Goal: Task Accomplishment & Management: Complete application form

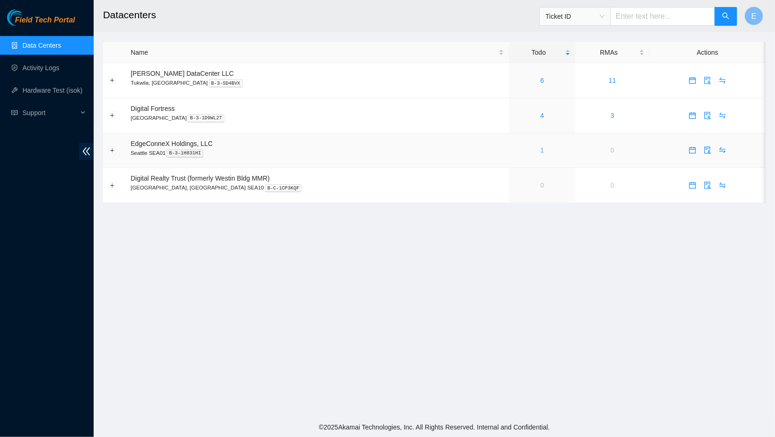
click at [540, 149] on link "1" at bounding box center [542, 149] width 4 height 7
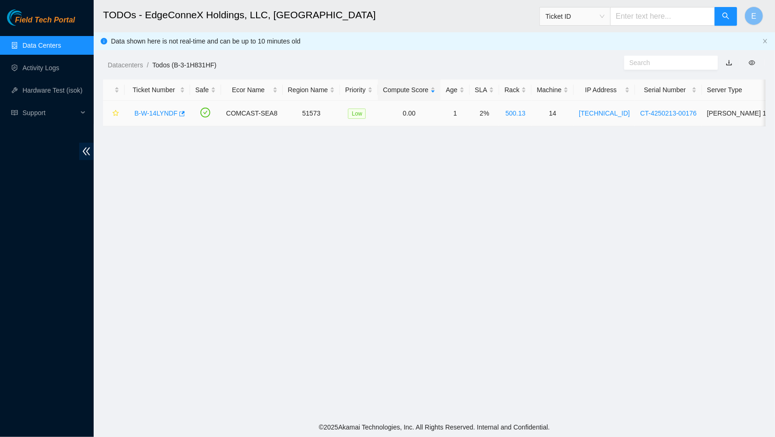
click at [146, 112] on link "B-W-14LYNDF" at bounding box center [155, 113] width 43 height 7
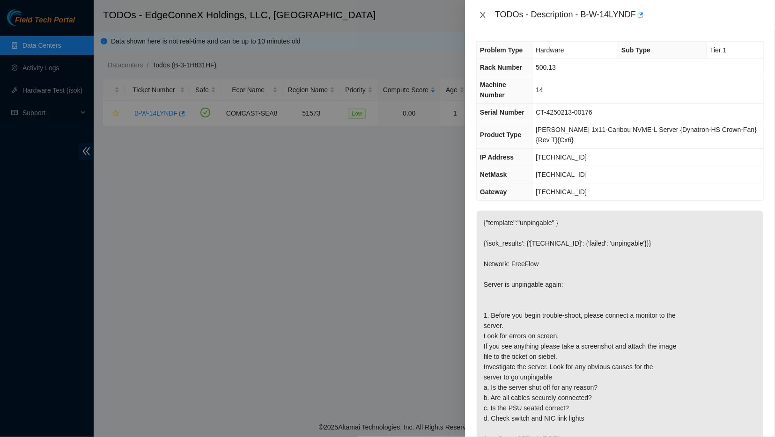
click at [482, 11] on button "Close" at bounding box center [482, 15] width 13 height 9
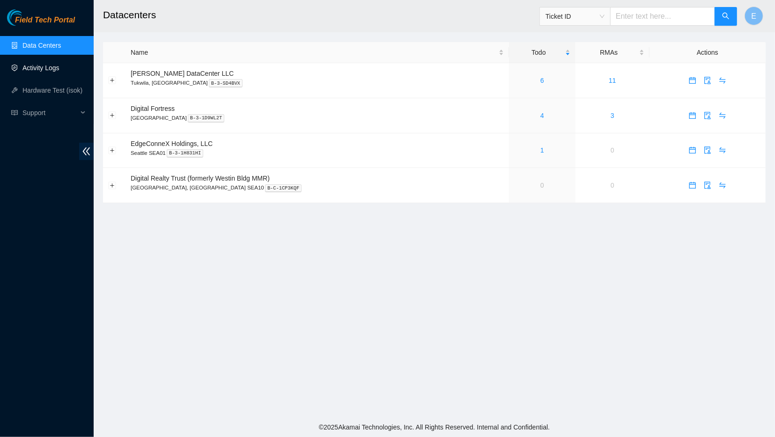
click at [37, 64] on link "Activity Logs" at bounding box center [40, 67] width 37 height 7
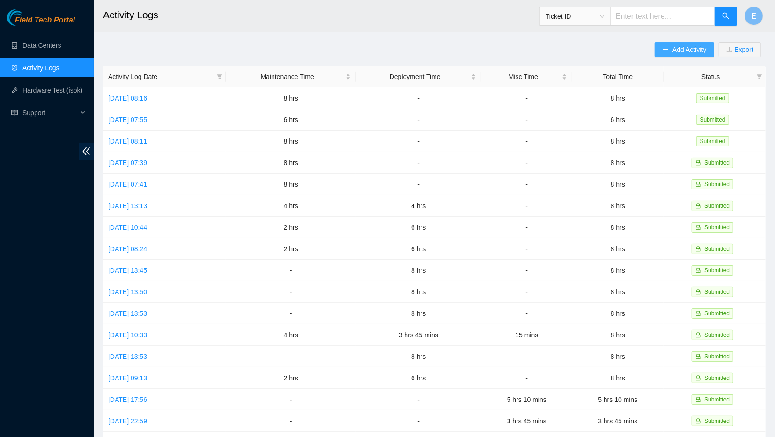
click at [666, 52] on icon "plus" at bounding box center [665, 49] width 7 height 7
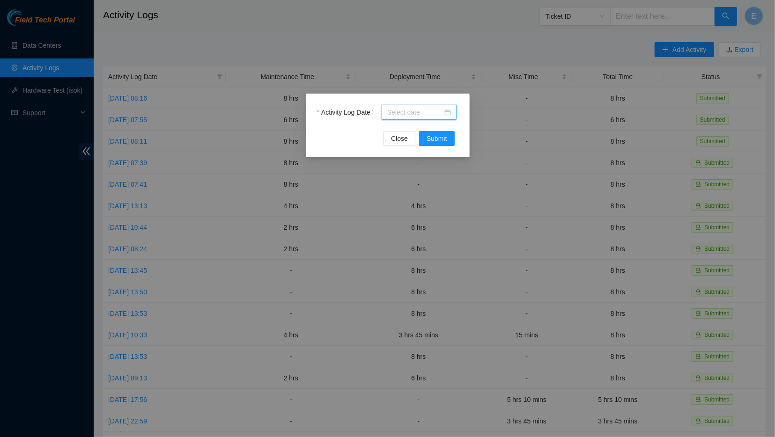
click at [405, 110] on input "Activity Log Date" at bounding box center [414, 112] width 55 height 10
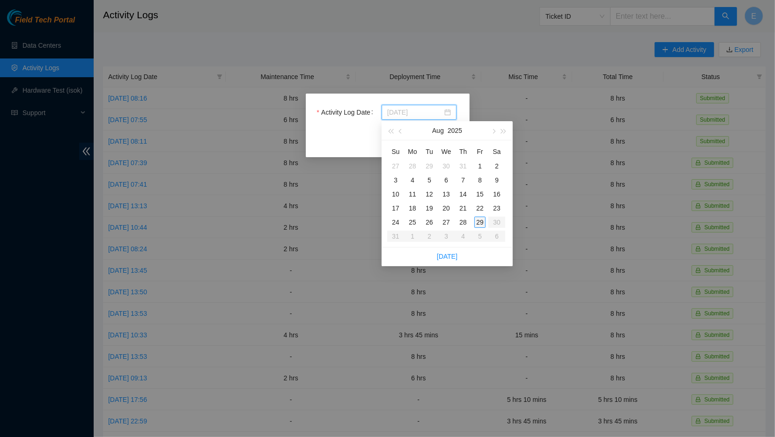
type input "2025-08-29"
click at [482, 219] on div "29" at bounding box center [479, 222] width 11 height 11
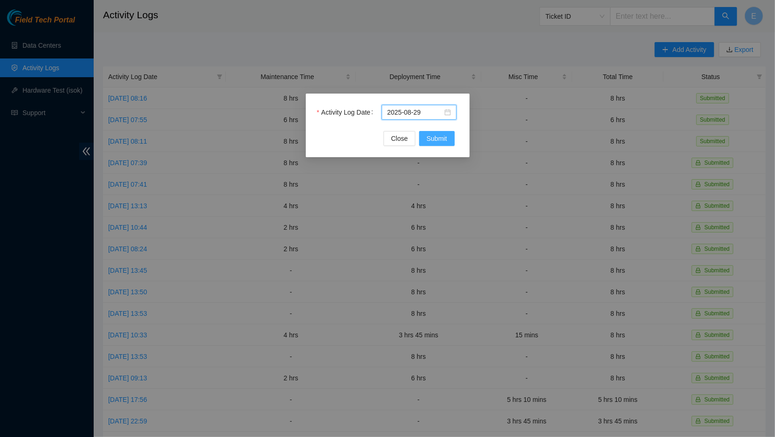
click at [431, 136] on span "Submit" at bounding box center [436, 138] width 21 height 10
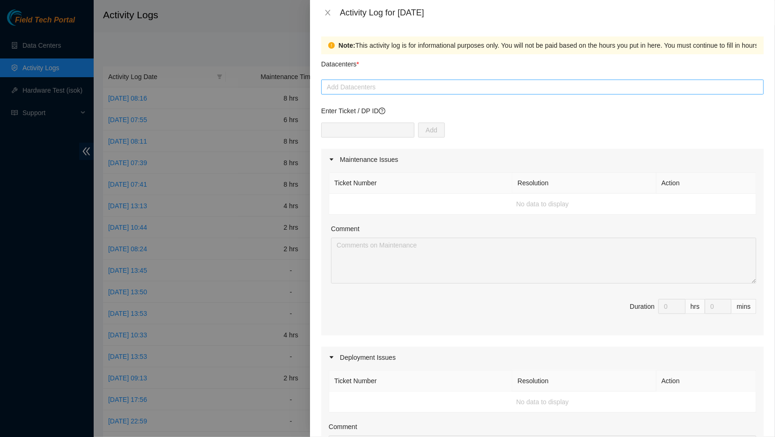
click at [362, 88] on div at bounding box center [542, 86] width 438 height 11
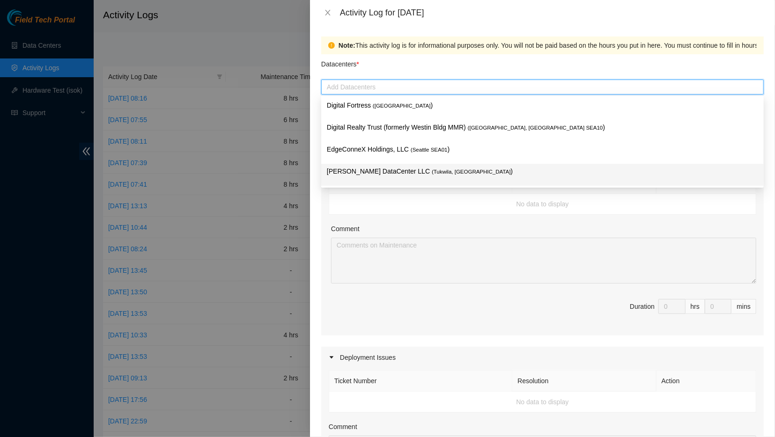
click at [366, 176] on p "[PERSON_NAME] DataCenter LLC ( [GEOGRAPHIC_DATA], [GEOGRAPHIC_DATA] )" at bounding box center [542, 171] width 431 height 11
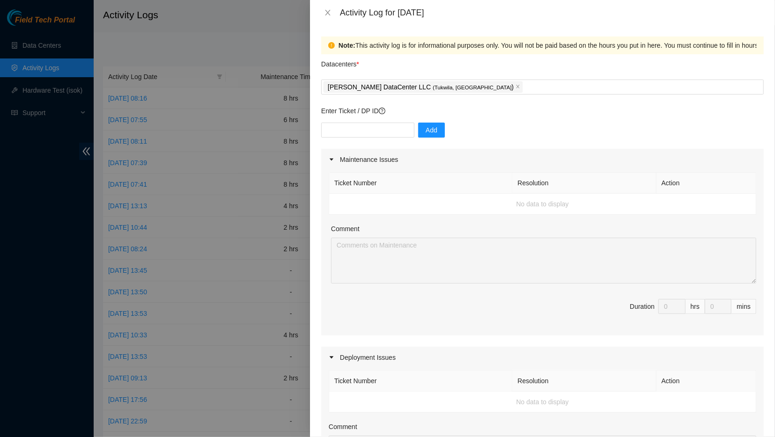
click at [315, 222] on div "Note: This activity log is for informational purposes only. You will not be pai…" at bounding box center [542, 231] width 465 height 412
click at [352, 132] on input "text" at bounding box center [367, 130] width 93 height 15
click at [362, 126] on input "text" at bounding box center [367, 130] width 93 height 15
type input "B-W-13LD6TU"
click at [425, 127] on span "Add" at bounding box center [431, 130] width 12 height 10
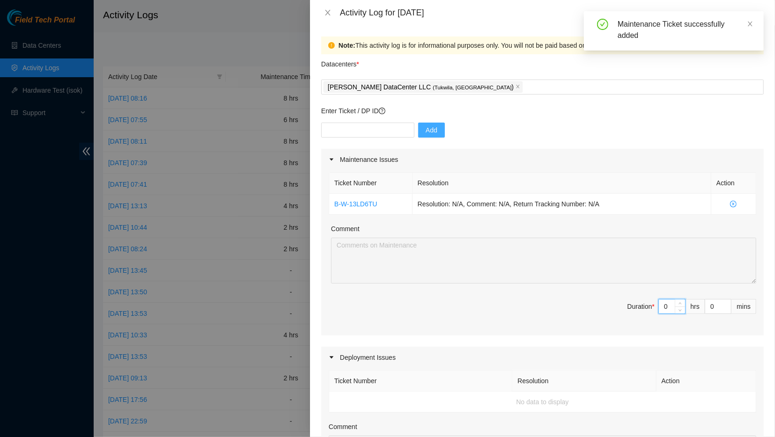
click at [666, 303] on input "0" at bounding box center [672, 307] width 26 height 14
type input "8"
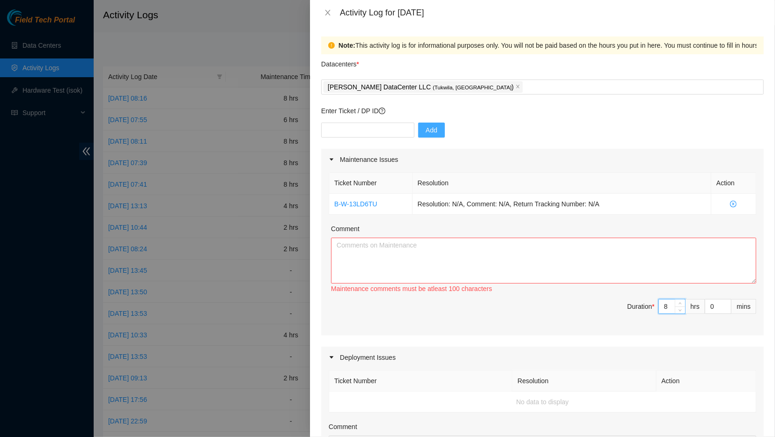
type input "8"
click at [533, 265] on textarea "Comment" at bounding box center [543, 261] width 425 height 46
click at [360, 129] on input "text" at bounding box center [367, 130] width 93 height 15
paste input "DP85242"
type input "DP85242"
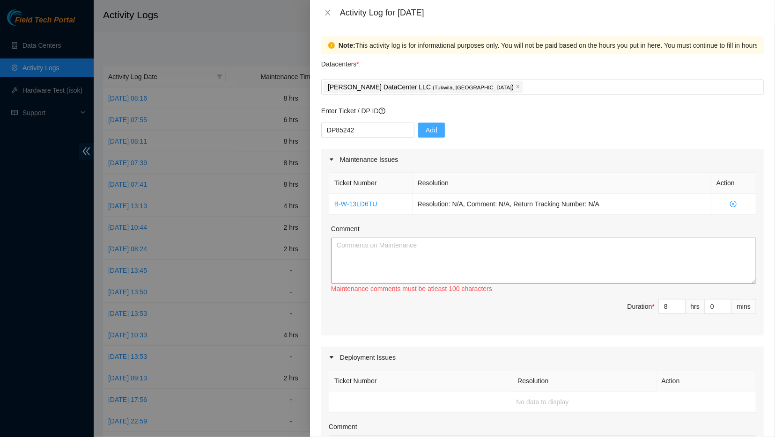
click at [430, 127] on span "Add" at bounding box center [431, 130] width 12 height 10
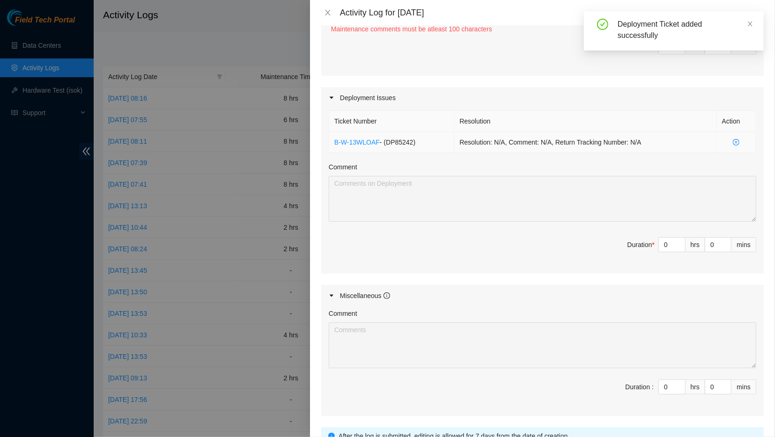
scroll to position [261, 0]
click at [676, 246] on span "Decrease Value" at bounding box center [679, 246] width 10 height 8
click at [672, 244] on input "0" at bounding box center [672, 244] width 26 height 14
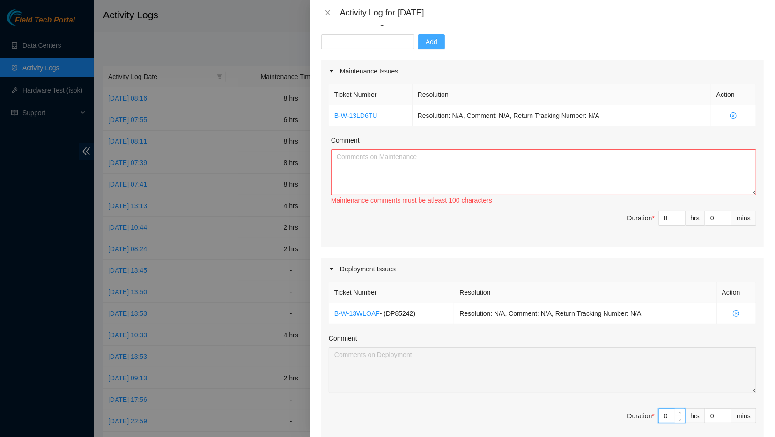
scroll to position [88, 0]
click at [673, 416] on input "0" at bounding box center [672, 417] width 26 height 14
type input "3"
type input "11"
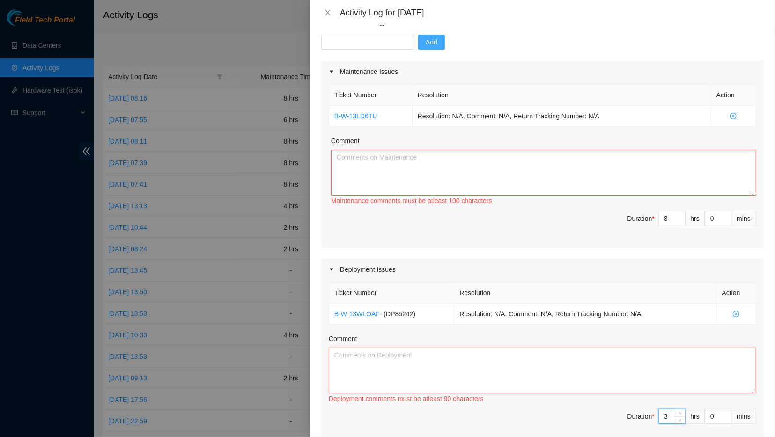
type input "3"
click at [668, 384] on textarea "Comment" at bounding box center [542, 371] width 427 height 46
paste textarea "- Installed back panels on the racks in SDC Net Tech [PERSON_NAME] found thermo…"
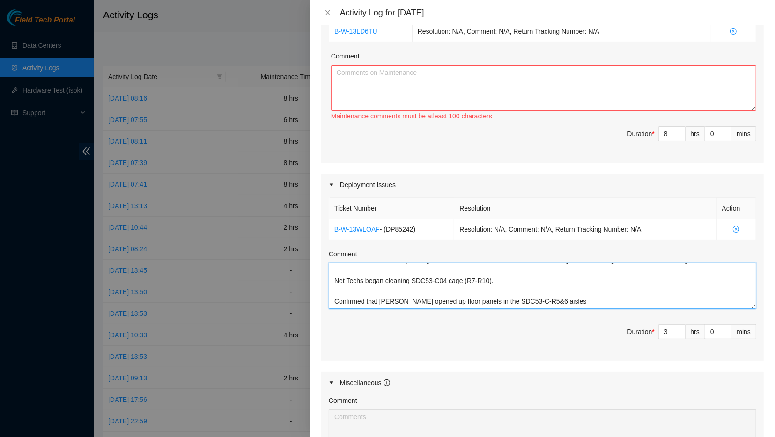
scroll to position [166, 0]
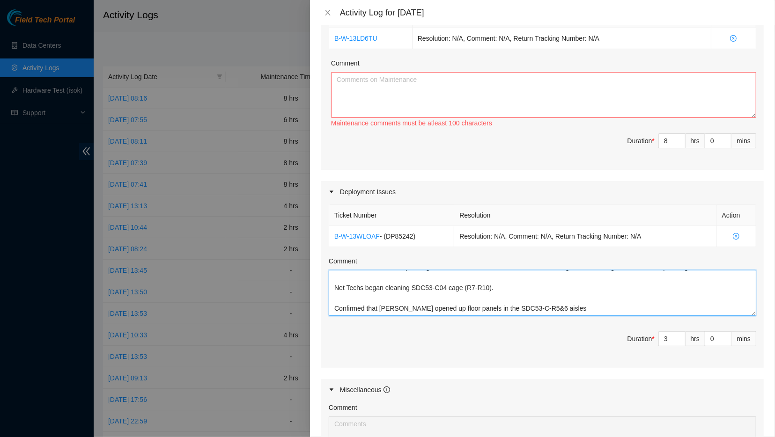
type textarea "- Installed back panels on the racks in SDC Net Tech [PERSON_NAME] found thermo…"
click at [520, 344] on span "Duration * 3 hrs 0 mins" at bounding box center [542, 344] width 427 height 26
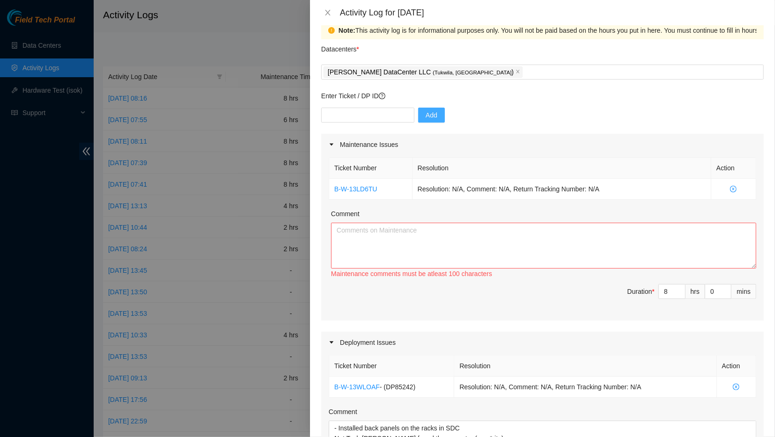
scroll to position [13, 0]
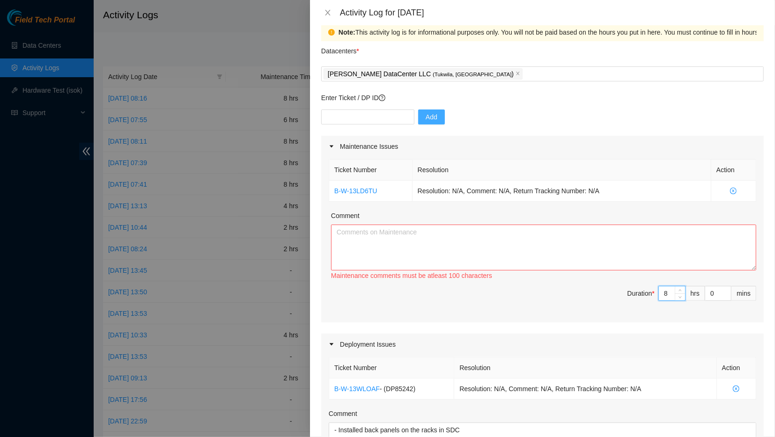
click at [671, 294] on input "8" at bounding box center [672, 293] width 26 height 14
type input "5"
type input "8"
type input "5"
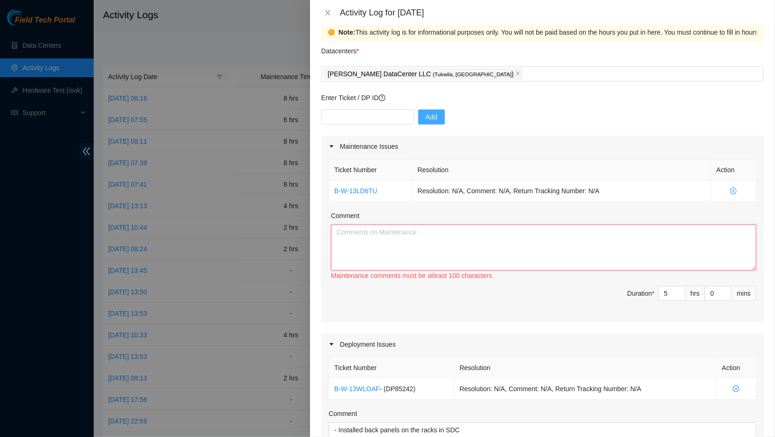
click at [581, 249] on textarea "Comment" at bounding box center [543, 248] width 425 height 46
paste textarea "While working on ODTR [PERSON_NAME] and [PERSON_NAME] assigned task: Completed …"
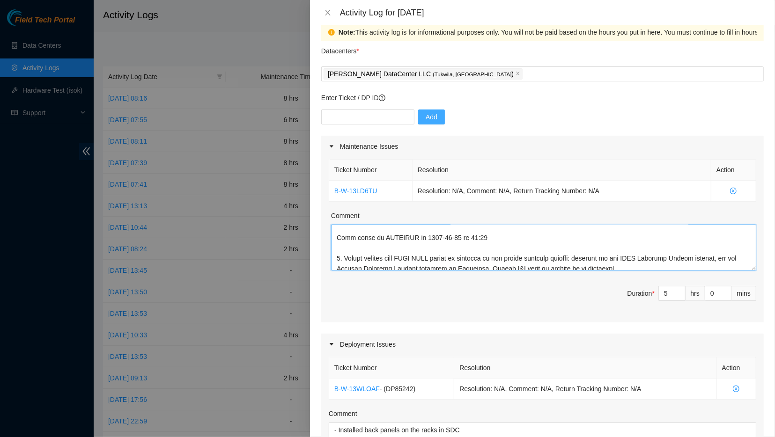
scroll to position [0, 0]
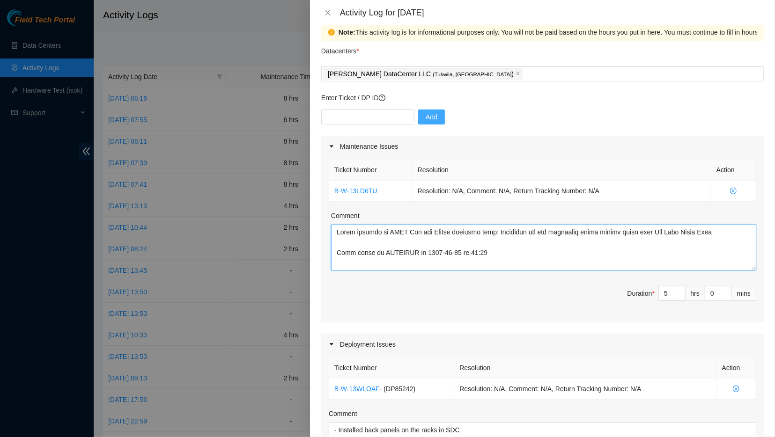
drag, startPoint x: 703, startPoint y: 232, endPoint x: 668, endPoint y: 235, distance: 34.8
click at [668, 235] on textarea "Comment" at bounding box center [543, 248] width 425 height 46
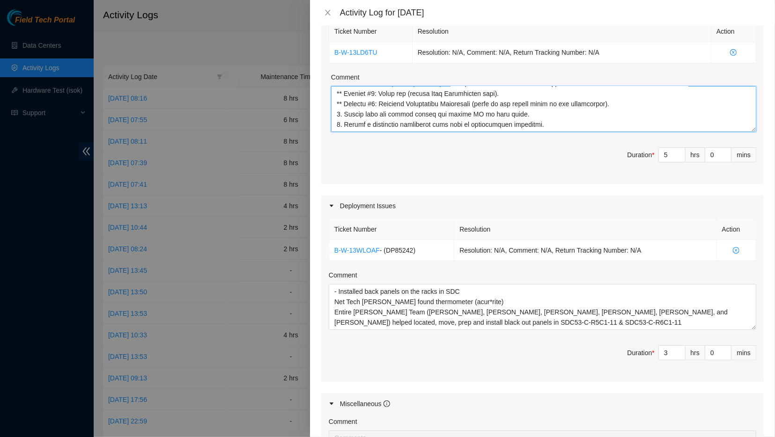
scroll to position [337, 0]
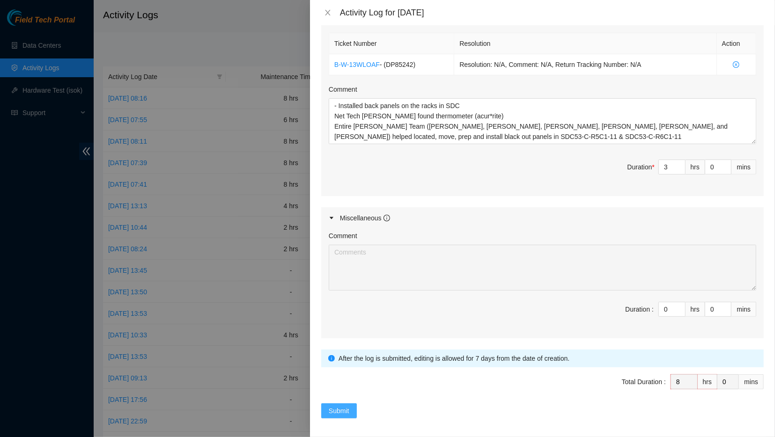
type textarea "While working on ODTR [PERSON_NAME] and [PERSON_NAME] assigned task: Completed …"
click at [338, 413] on button "Submit" at bounding box center [339, 410] width 36 height 15
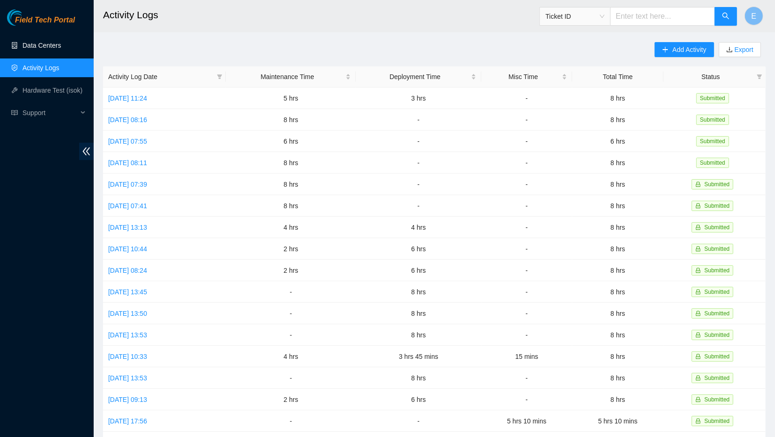
click at [44, 49] on link "Data Centers" at bounding box center [41, 45] width 38 height 7
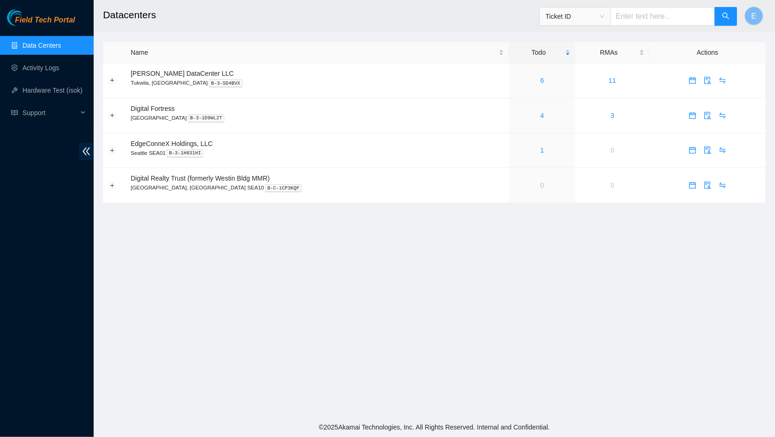
click at [44, 49] on link "Data Centers" at bounding box center [41, 45] width 38 height 7
